Goal: Use online tool/utility: Utilize a website feature to perform a specific function

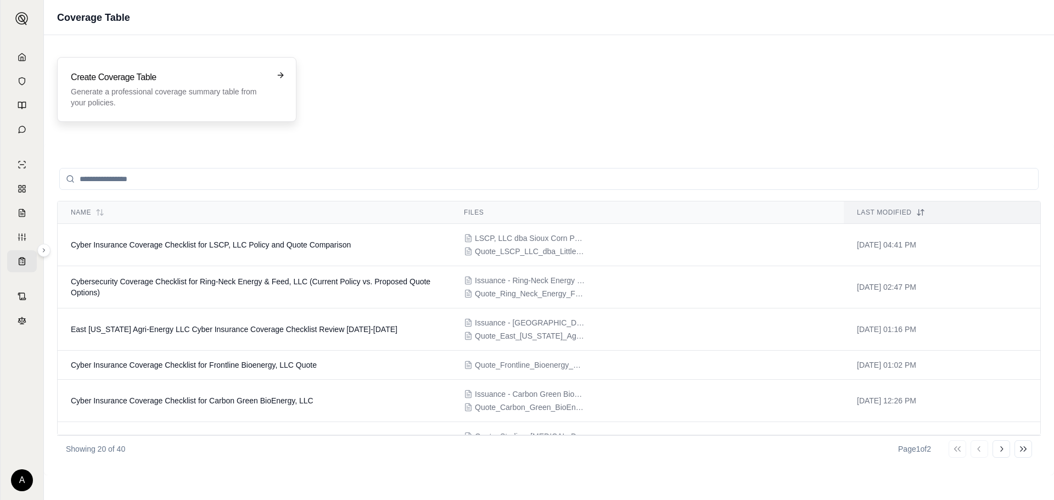
click at [169, 105] on p "Generate a professional coverage summary table from your policies." at bounding box center [169, 97] width 197 height 22
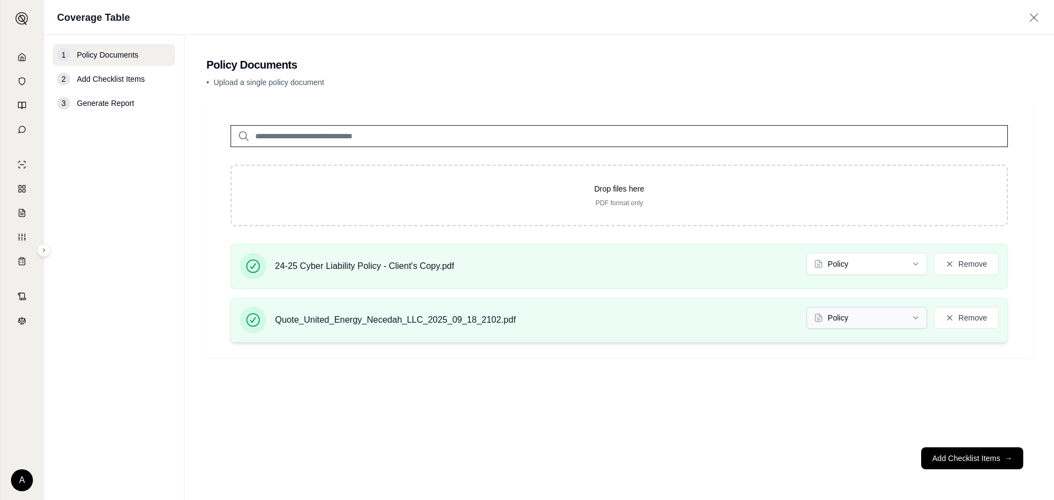
click at [836, 322] on html "A Coverage Table 1 Policy Documents 2 Add Checklist Items 3 Generate Report Pol…" at bounding box center [527, 250] width 1054 height 500
click at [971, 456] on button "Add Checklist Items →" at bounding box center [972, 458] width 102 height 22
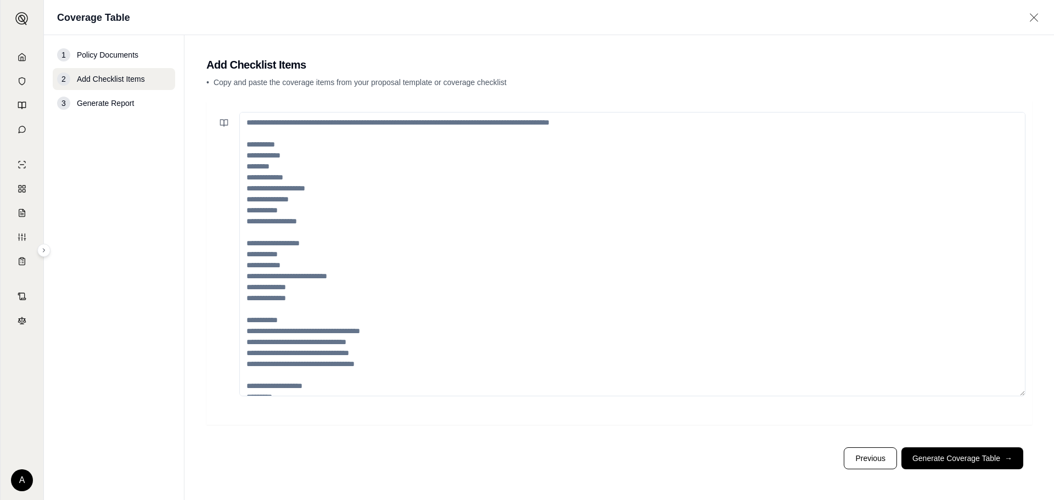
click at [329, 205] on textarea at bounding box center [632, 254] width 786 height 284
click at [217, 125] on button at bounding box center [224, 123] width 22 height 22
click at [246, 223] on button "Cyber Comparison" at bounding box center [252, 221] width 64 height 15
type textarea "**********"
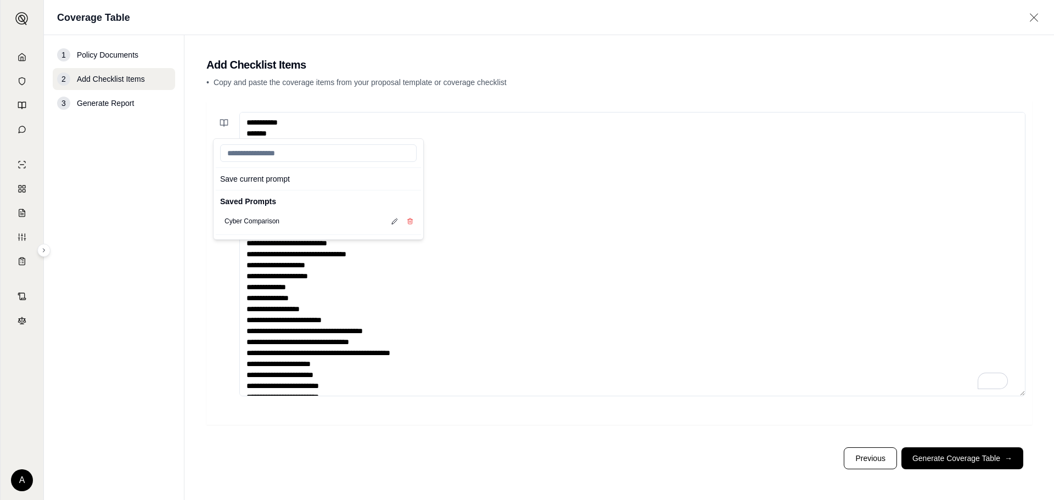
click at [939, 434] on div "**********" at bounding box center [619, 270] width 826 height 338
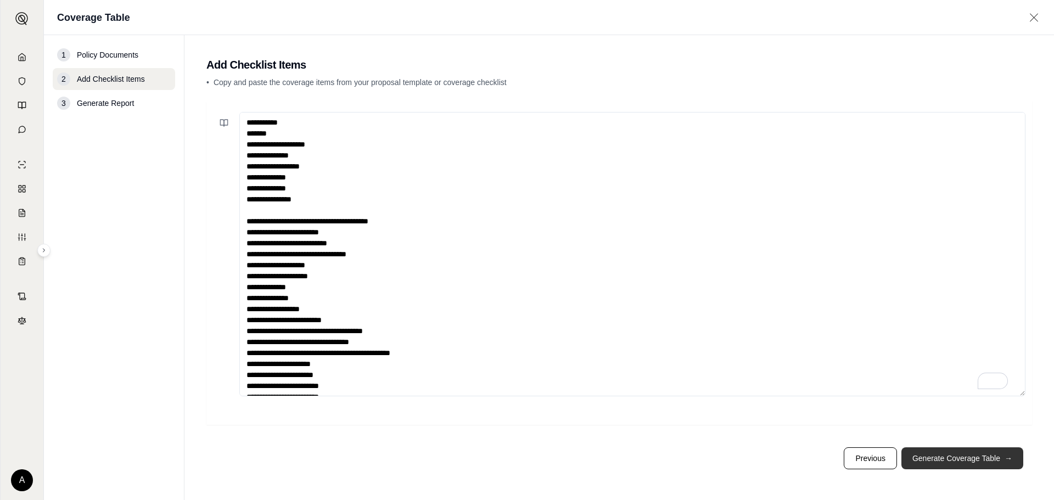
click at [941, 452] on button "Generate Coverage Table →" at bounding box center [963, 458] width 122 height 22
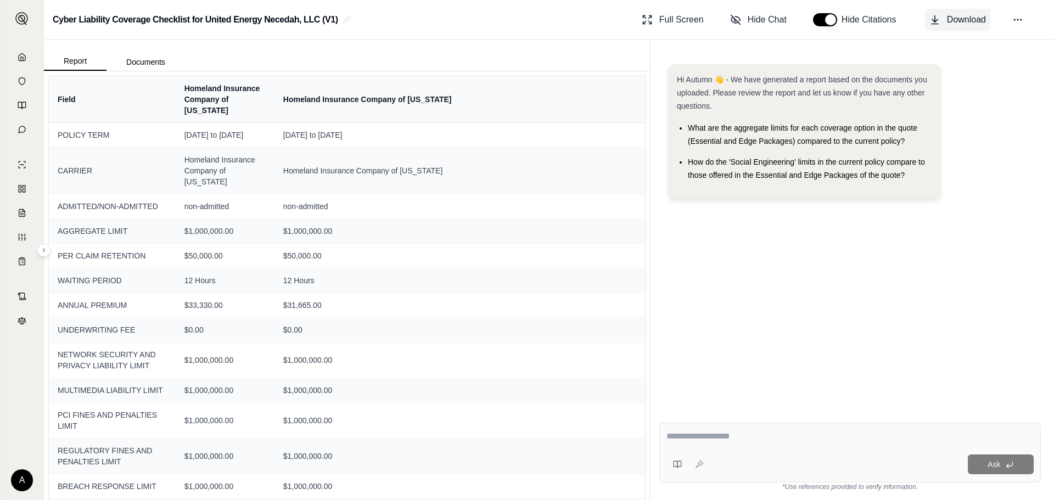
click at [976, 19] on span "Download" at bounding box center [966, 19] width 39 height 13
click at [27, 58] on link at bounding box center [22, 57] width 30 height 22
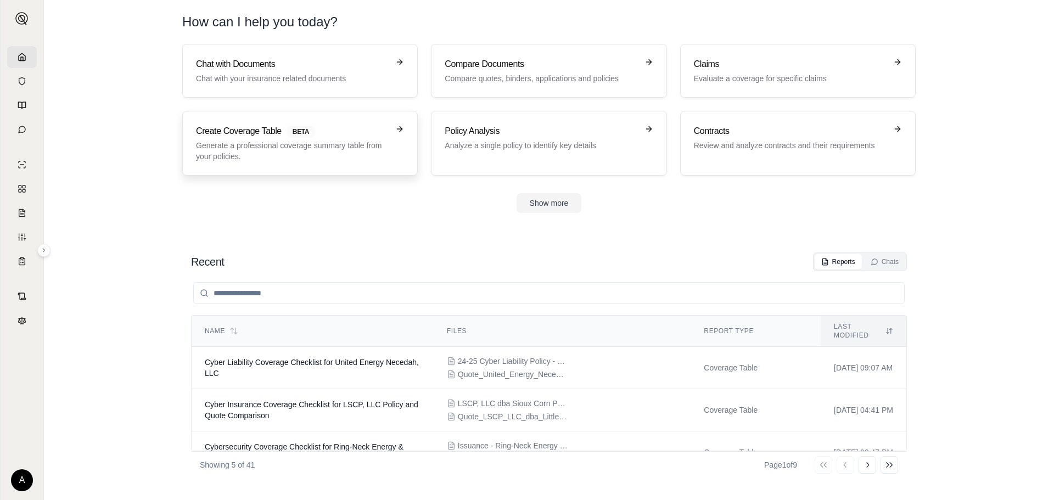
click at [245, 150] on p "Generate a professional coverage summary table from your policies." at bounding box center [292, 151] width 193 height 22
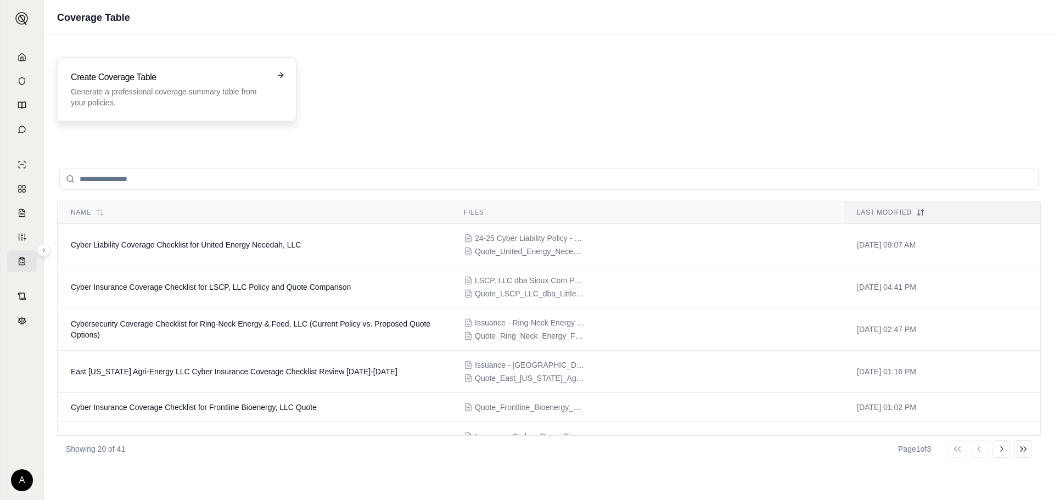
click at [158, 79] on h3 "Create Coverage Table" at bounding box center [169, 77] width 197 height 13
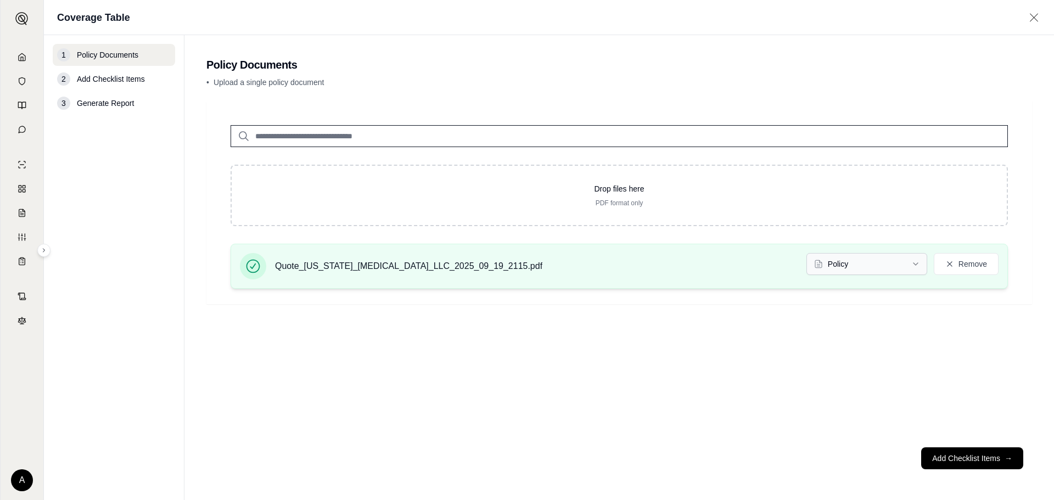
click at [887, 273] on html "A Coverage Table 1 Policy Documents 2 Add Checklist Items 3 Generate Report Pol…" at bounding box center [527, 250] width 1054 height 500
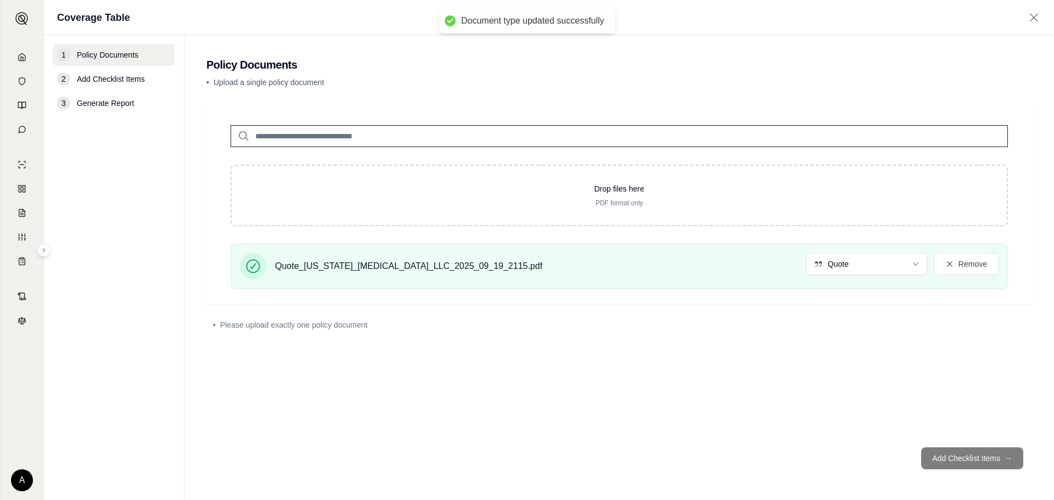
click at [965, 455] on footer "Add Checklist Items →" at bounding box center [619, 459] width 826 height 40
click at [980, 448] on footer "Add Checklist Items →" at bounding box center [619, 459] width 826 height 40
click at [770, 388] on div "Drop files here PDF format only Quote_[US_STATE]_[MEDICAL_DATA]_LLC_2025_09_19_…" at bounding box center [619, 270] width 826 height 338
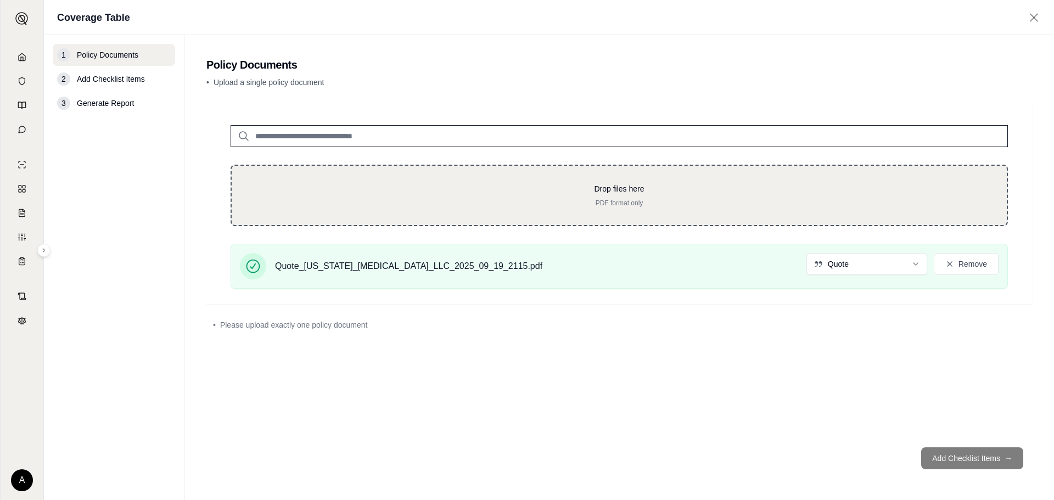
click at [514, 208] on div "Drop files here PDF format only" at bounding box center [619, 195] width 777 height 61
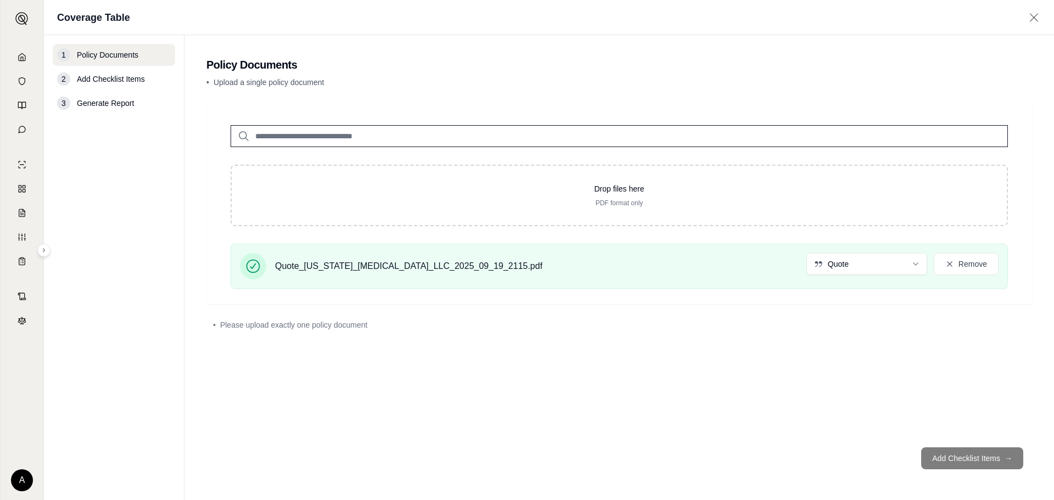
click at [572, 404] on div "Drop files here PDF format only Quote_[US_STATE]_[MEDICAL_DATA]_LLC_2025_09_19_…" at bounding box center [619, 270] width 826 height 338
click at [943, 438] on div "Drop files here PDF format only Quote_[US_STATE]_[MEDICAL_DATA]_LLC_2025_09_19_…" at bounding box center [619, 270] width 826 height 338
click at [945, 460] on footer "Add Checklist Items →" at bounding box center [619, 459] width 826 height 40
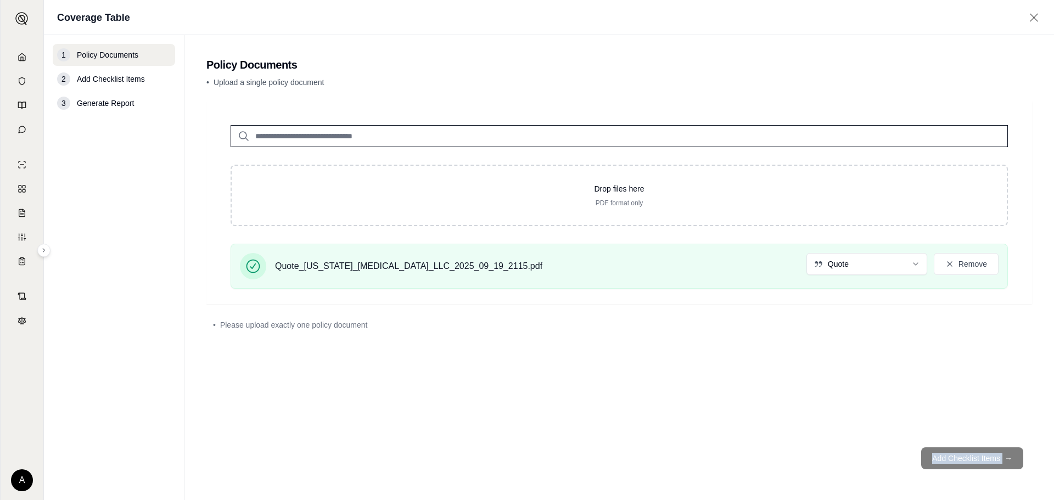
click at [945, 460] on footer "Add Checklist Items →" at bounding box center [619, 459] width 826 height 40
click at [764, 405] on div "Drop files here PDF format only Quote_[US_STATE]_[MEDICAL_DATA]_LLC_2025_09_19_…" at bounding box center [619, 270] width 826 height 338
click at [105, 74] on span "Add Checklist Items" at bounding box center [111, 79] width 68 height 11
click at [103, 80] on span "Add Checklist Items" at bounding box center [111, 79] width 68 height 11
click at [100, 97] on div "3 Generate Report" at bounding box center [114, 103] width 122 height 22
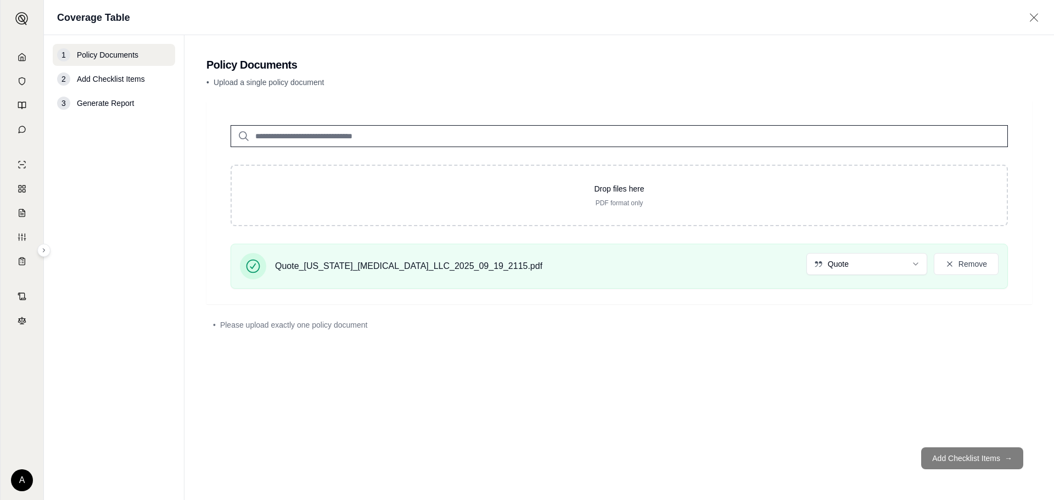
click at [98, 110] on div "3 Generate Report" at bounding box center [114, 103] width 122 height 22
click at [26, 59] on icon at bounding box center [22, 57] width 9 height 9
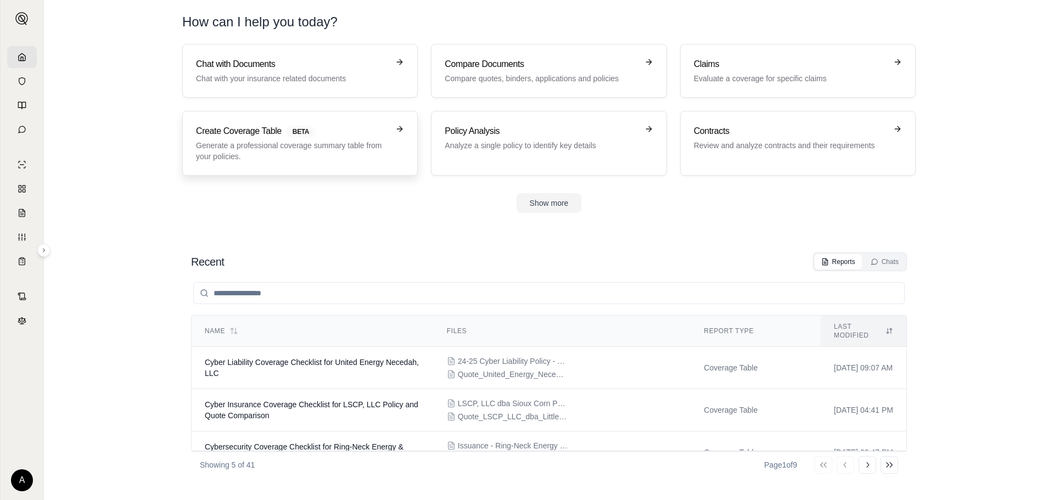
click at [281, 130] on h3 "Create Coverage Table BETA" at bounding box center [292, 131] width 193 height 13
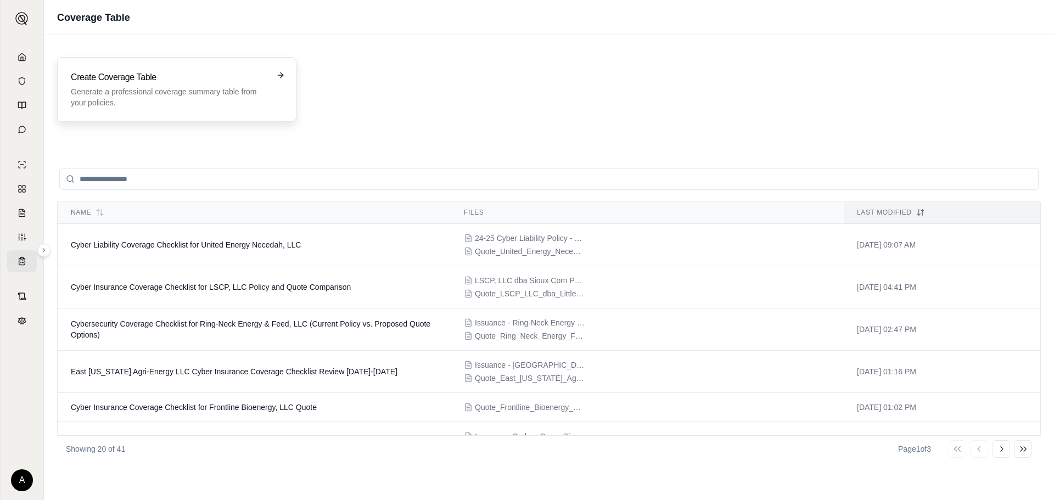
click at [242, 102] on p "Generate a professional coverage summary table from your policies." at bounding box center [169, 97] width 197 height 22
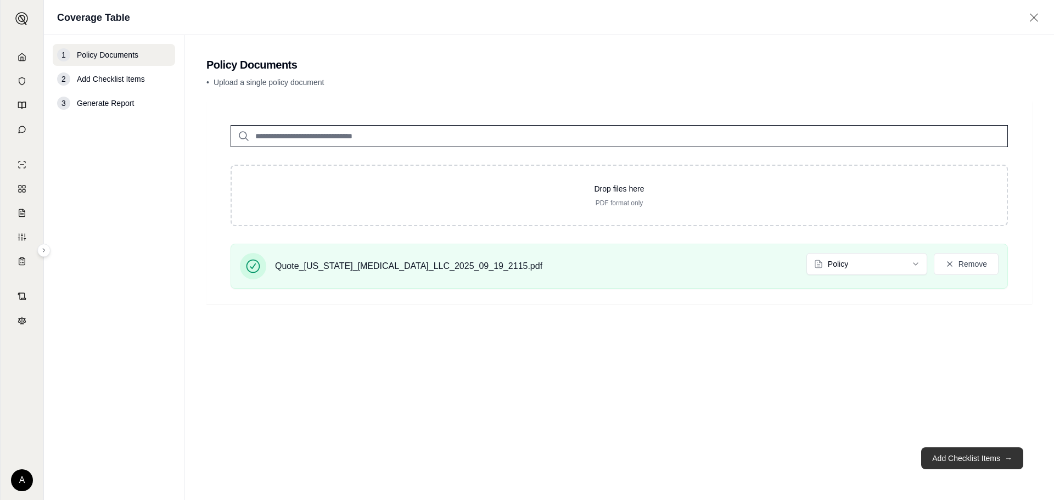
click at [936, 455] on button "Add Checklist Items →" at bounding box center [972, 458] width 102 height 22
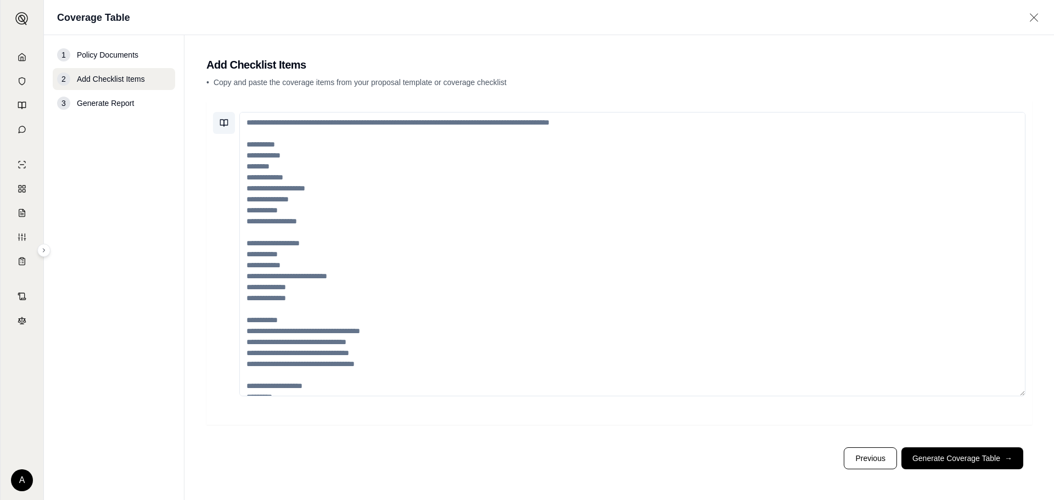
click at [222, 121] on icon at bounding box center [224, 123] width 9 height 9
click at [250, 220] on button "Cyber Comparison" at bounding box center [252, 221] width 64 height 15
type textarea "**********"
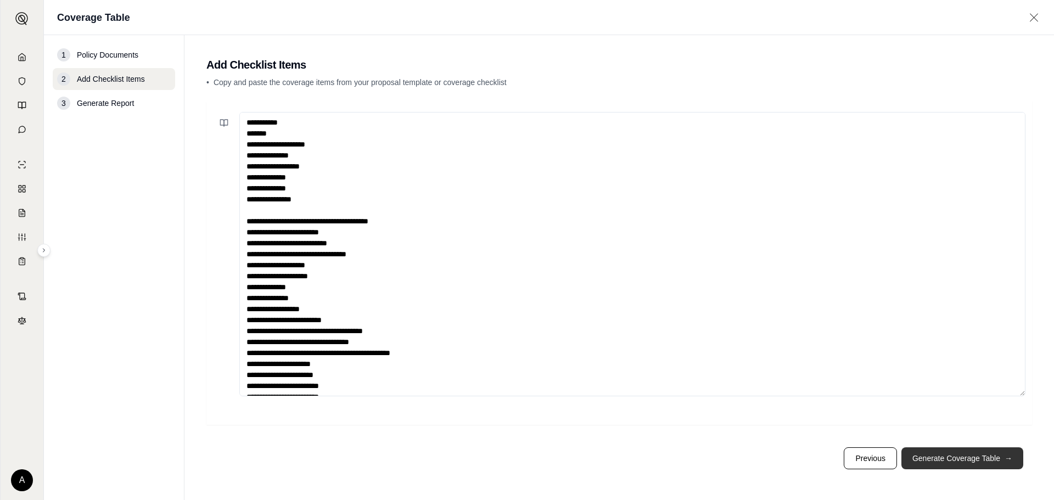
click at [1001, 457] on button "Generate Coverage Table →" at bounding box center [963, 458] width 122 height 22
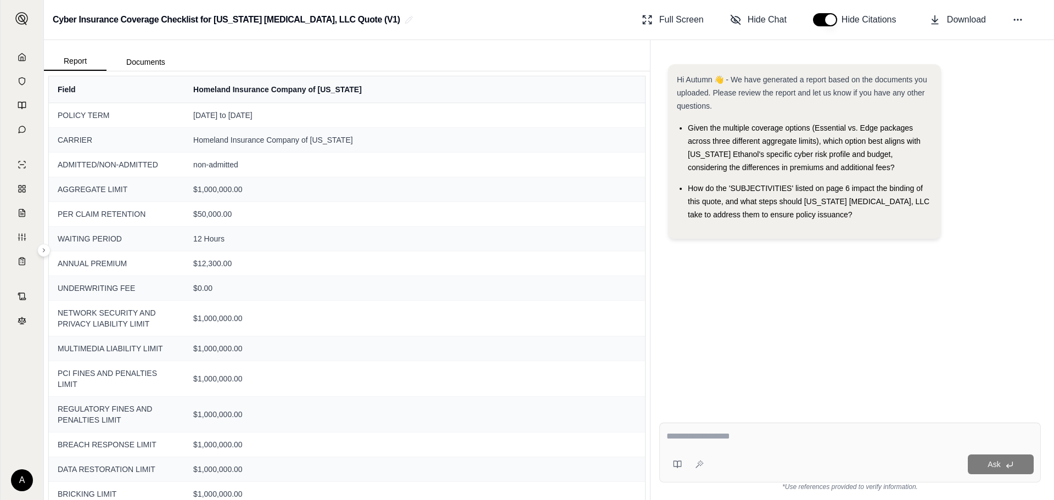
click at [451, 27] on div "Cyber Insurance Coverage Checklist for [US_STATE] [MEDICAL_DATA], LLC Quote (V1…" at bounding box center [549, 20] width 1010 height 40
click at [951, 22] on span "Download" at bounding box center [966, 19] width 39 height 13
